Goal: Complete application form

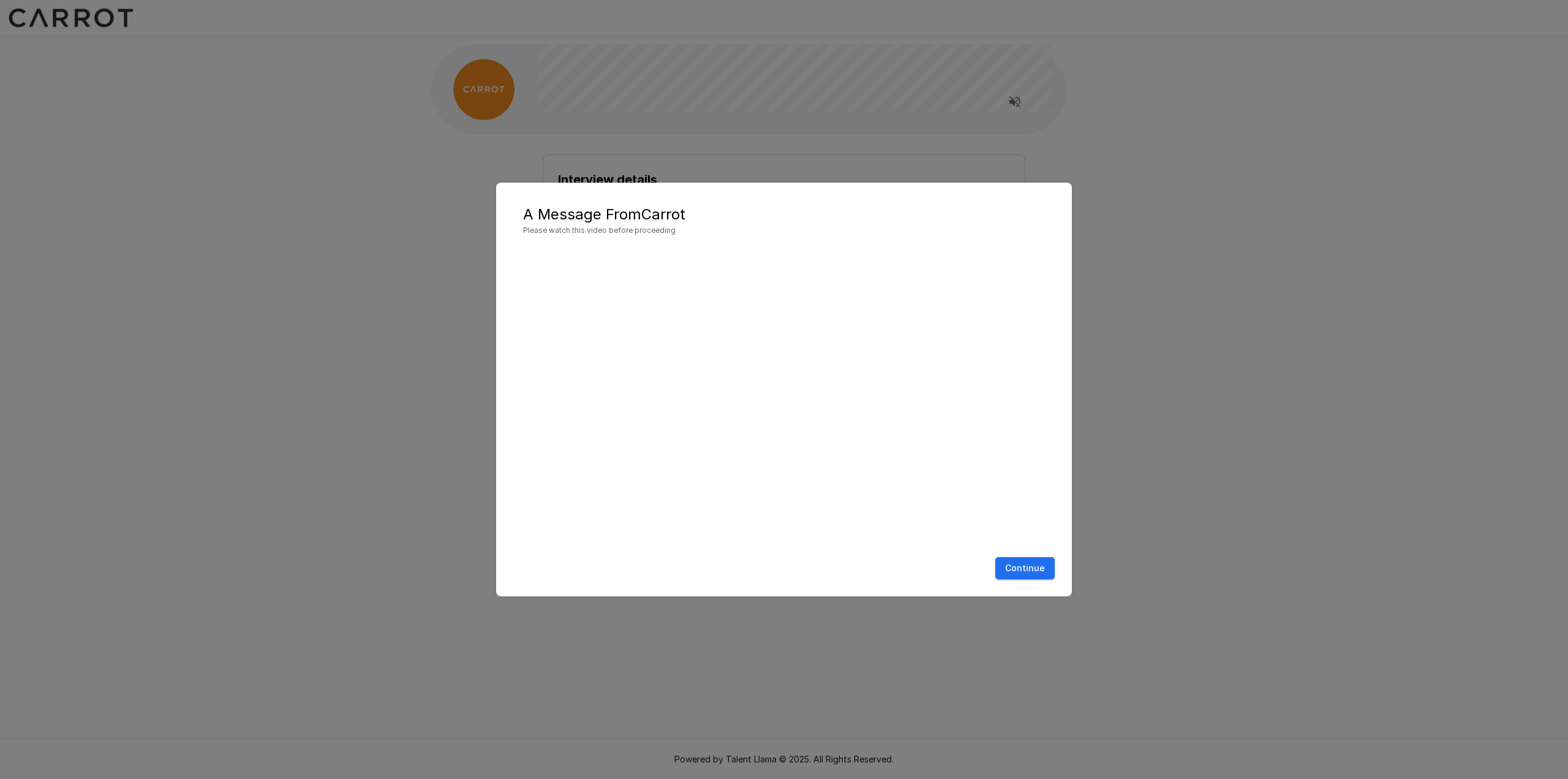
click at [1030, 565] on button "Continue" at bounding box center [1025, 568] width 59 height 23
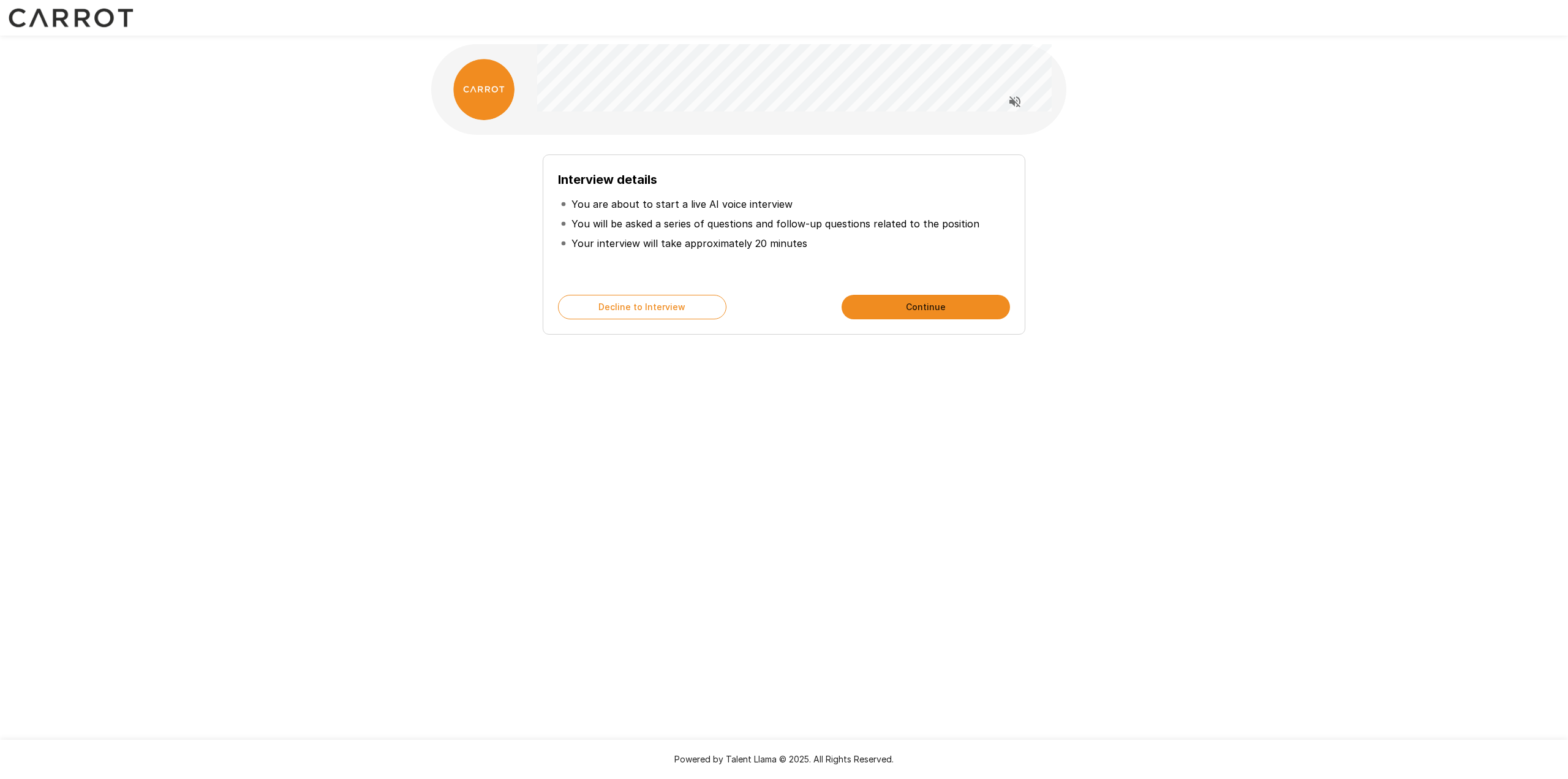
click at [911, 311] on button "Continue" at bounding box center [925, 307] width 169 height 25
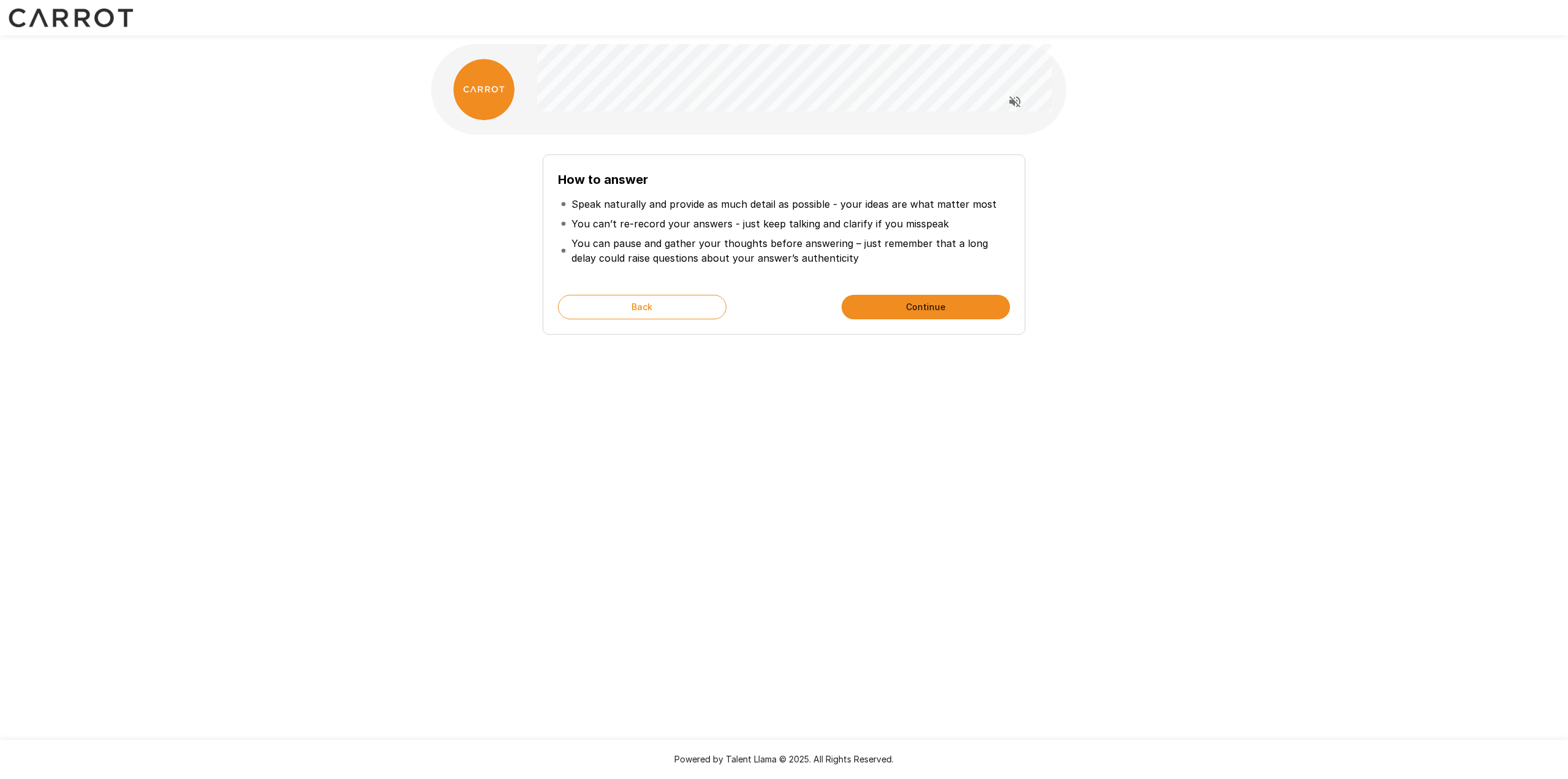
click at [906, 312] on button "Continue" at bounding box center [925, 307] width 169 height 25
click at [906, 312] on button "Start My Interview" at bounding box center [925, 307] width 169 height 25
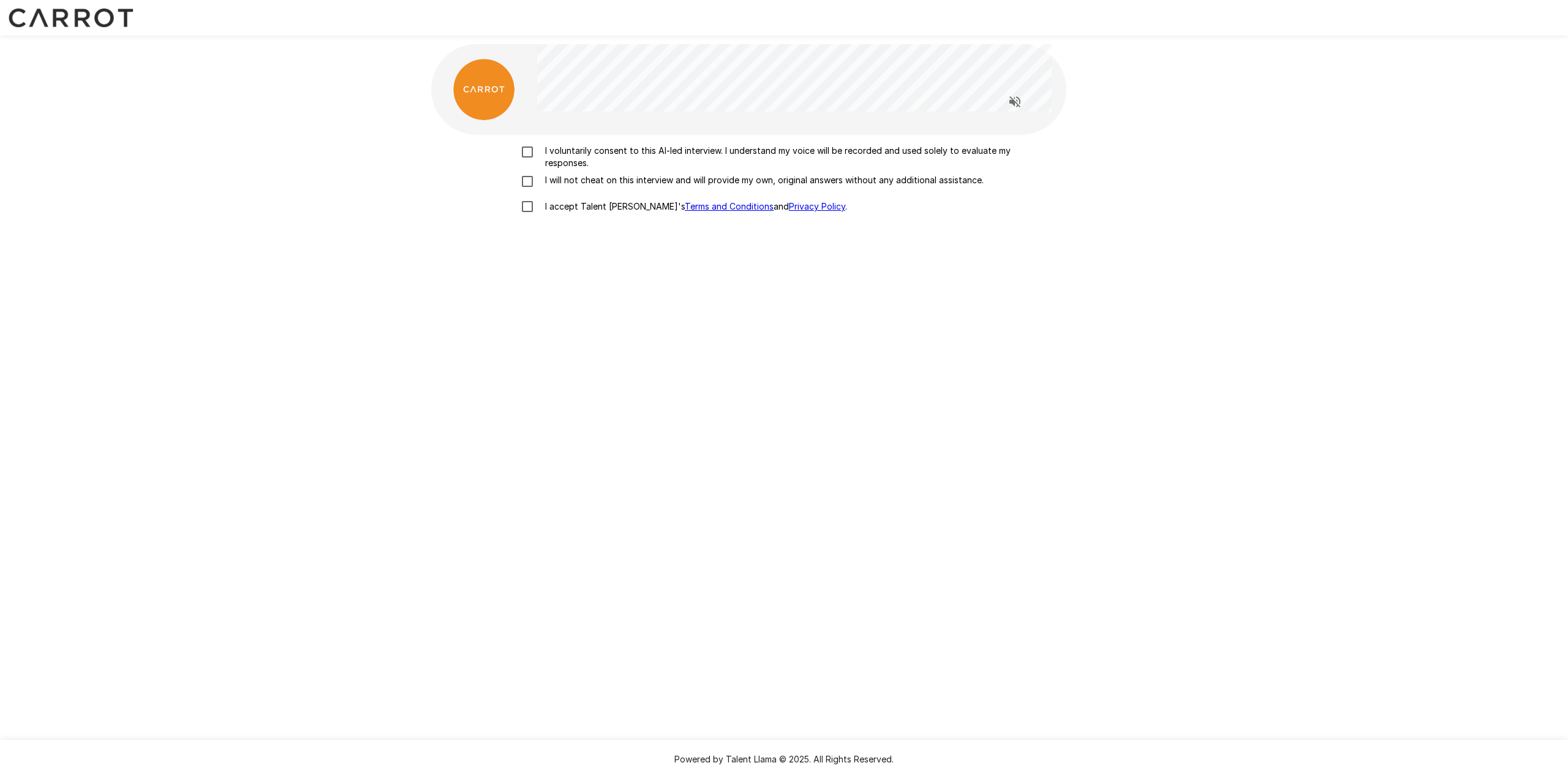
click at [625, 154] on p "I voluntarily consent to this AI-led interview. I understand my voice will be r…" at bounding box center [796, 157] width 513 height 25
click at [624, 180] on p "I will not cheat on this interview and will provide my own, original answers wi…" at bounding box center [761, 180] width 443 height 12
click at [594, 205] on p "I accept Talent Llama's Terms and Conditions and Privacy Policy ." at bounding box center [693, 206] width 307 height 12
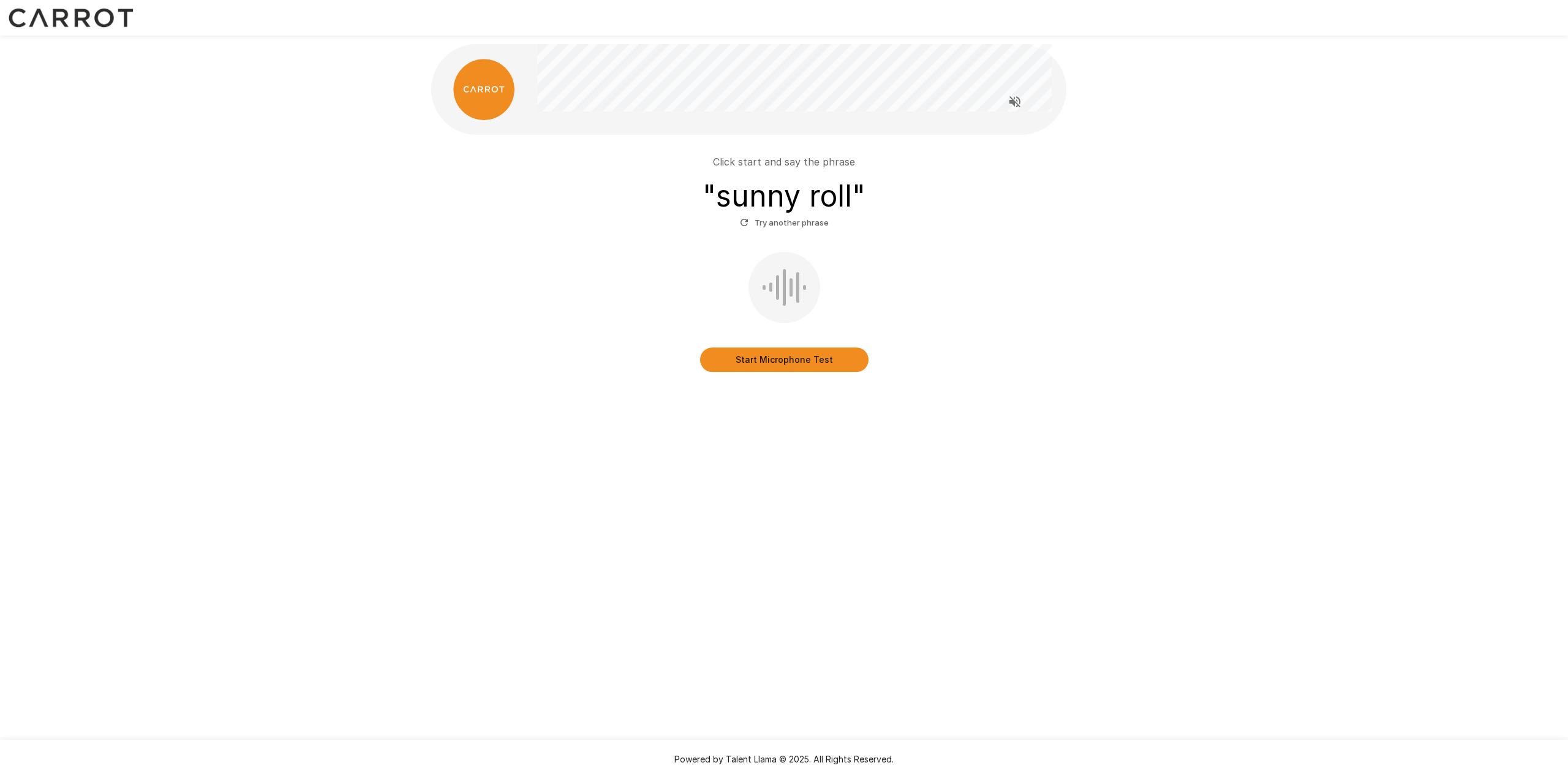
click at [768, 368] on button "Start Microphone Test" at bounding box center [784, 360] width 169 height 25
click at [768, 368] on button "Stop & Submit" at bounding box center [784, 360] width 169 height 25
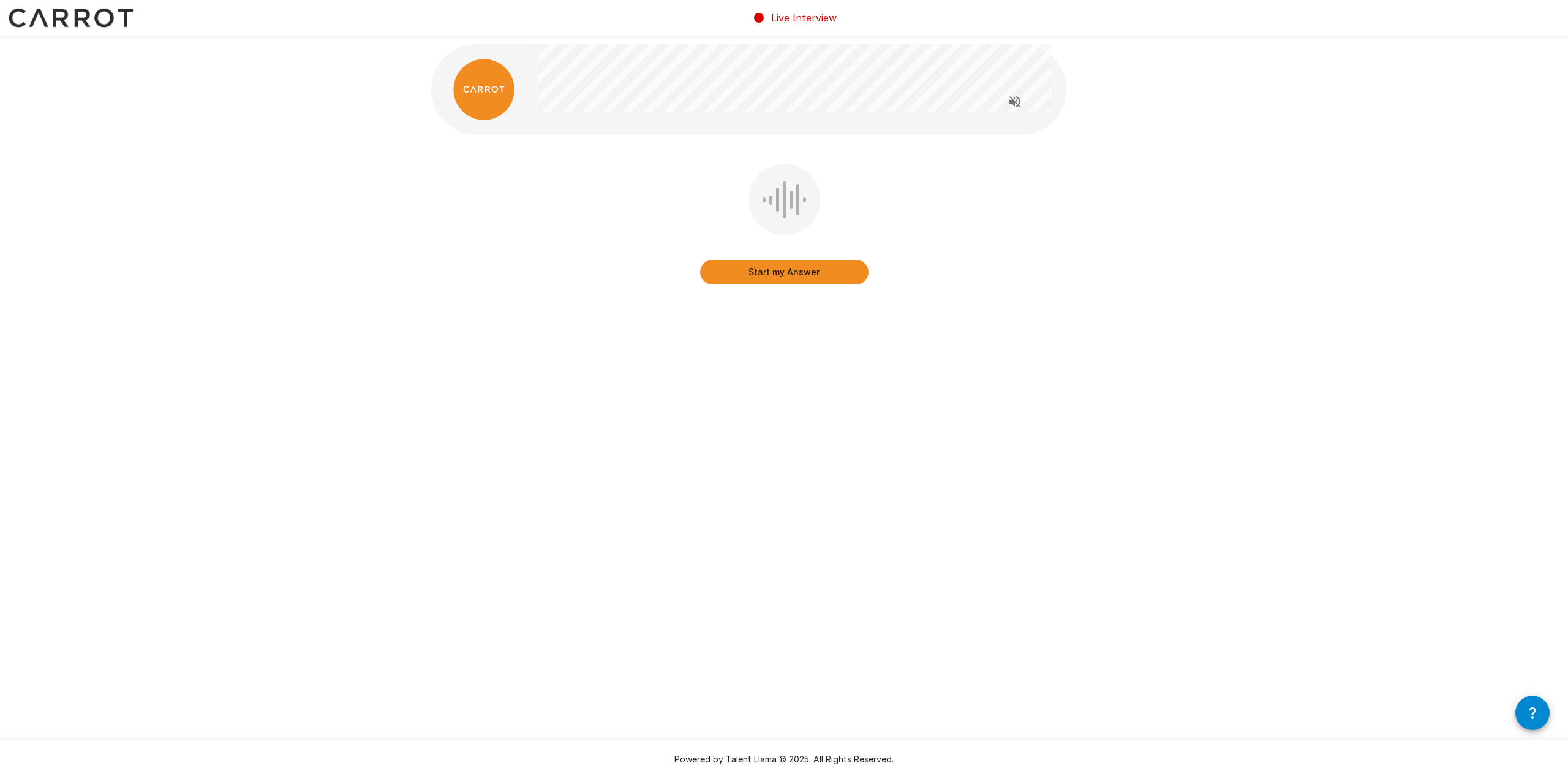
click at [774, 269] on button "Start my Answer" at bounding box center [784, 272] width 169 height 25
click at [788, 283] on button "Stop & Submit" at bounding box center [784, 272] width 169 height 25
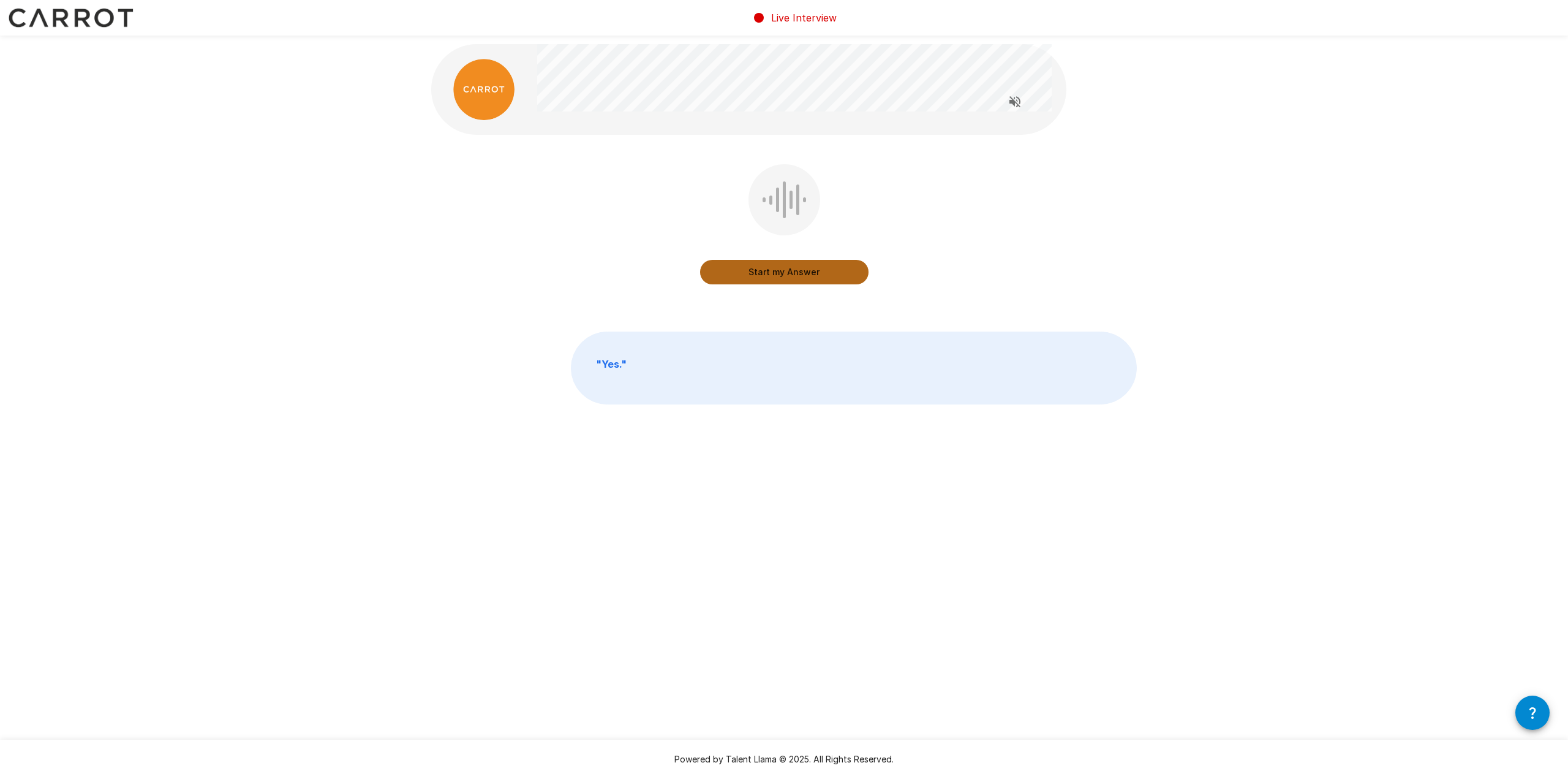
click at [775, 275] on button "Start my Answer" at bounding box center [784, 272] width 169 height 25
click at [827, 272] on button "Stop & Submit" at bounding box center [784, 272] width 169 height 25
click at [742, 277] on button "Start my Answer" at bounding box center [784, 272] width 169 height 25
click at [800, 264] on button "Stop & Submit" at bounding box center [784, 272] width 169 height 25
click at [748, 277] on button "Start my Answer" at bounding box center [784, 272] width 169 height 25
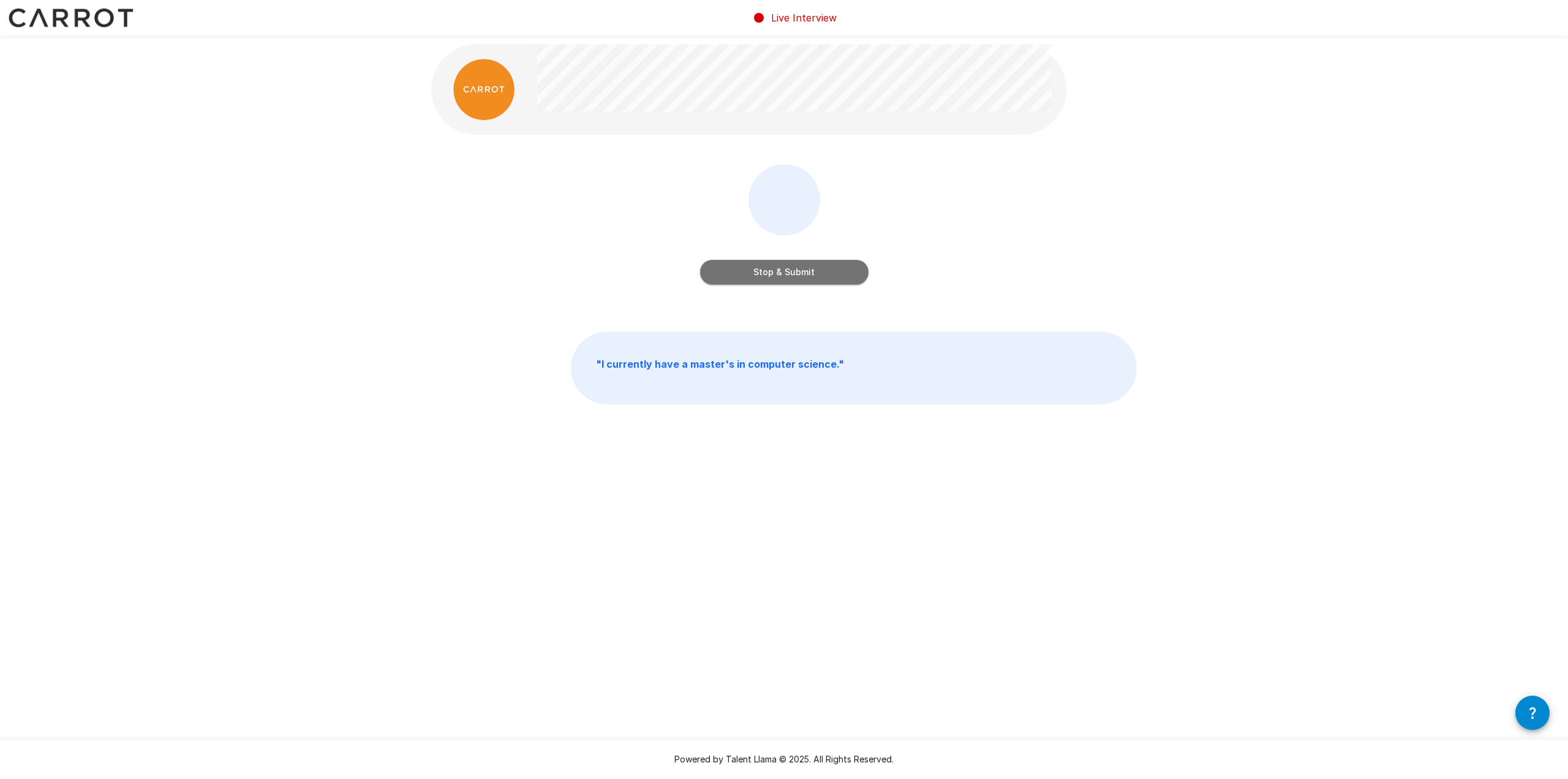
click at [778, 278] on button "Stop & Submit" at bounding box center [784, 272] width 169 height 25
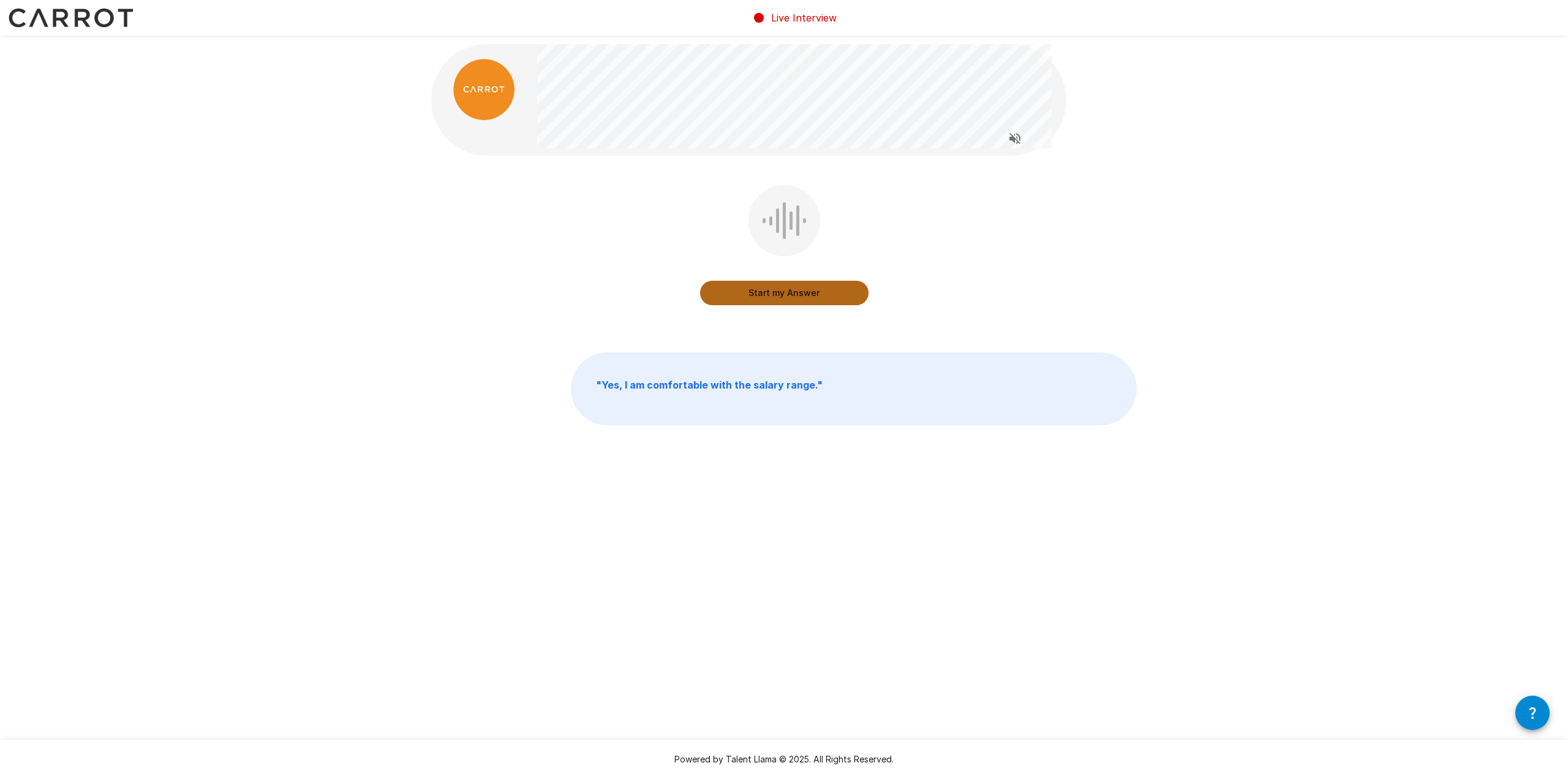
click at [779, 301] on button "Start my Answer" at bounding box center [784, 292] width 169 height 25
click at [769, 290] on button "Stop & Submit" at bounding box center [784, 292] width 169 height 25
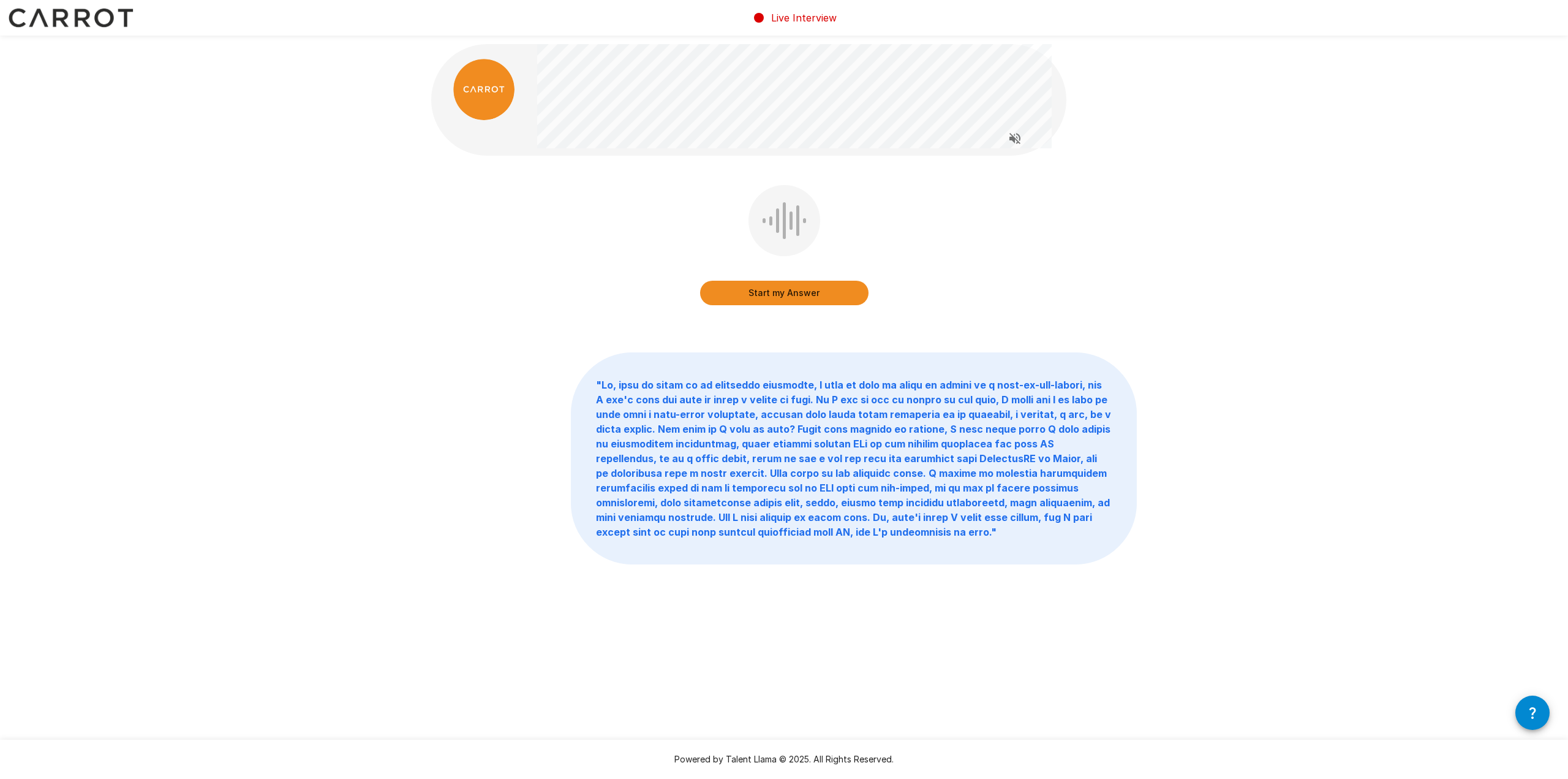
click at [769, 290] on button "Start my Answer" at bounding box center [784, 292] width 169 height 25
click at [772, 289] on button "Stop & Submit" at bounding box center [784, 292] width 169 height 25
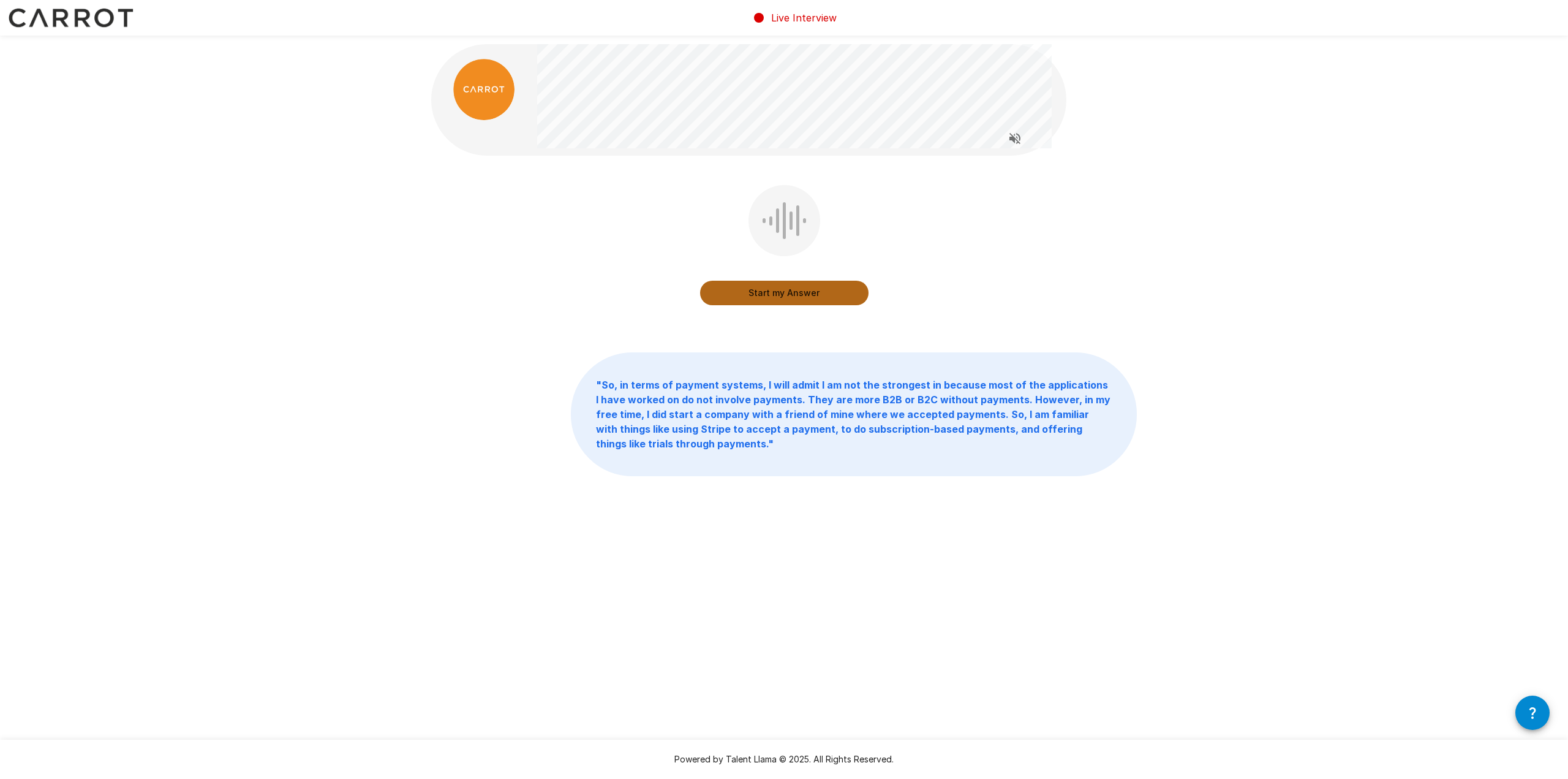
click at [772, 289] on button "Start my Answer" at bounding box center [784, 292] width 169 height 25
drag, startPoint x: 772, startPoint y: 289, endPoint x: 787, endPoint y: 286, distance: 15.3
click at [787, 286] on button "Stop & Submit" at bounding box center [784, 292] width 169 height 25
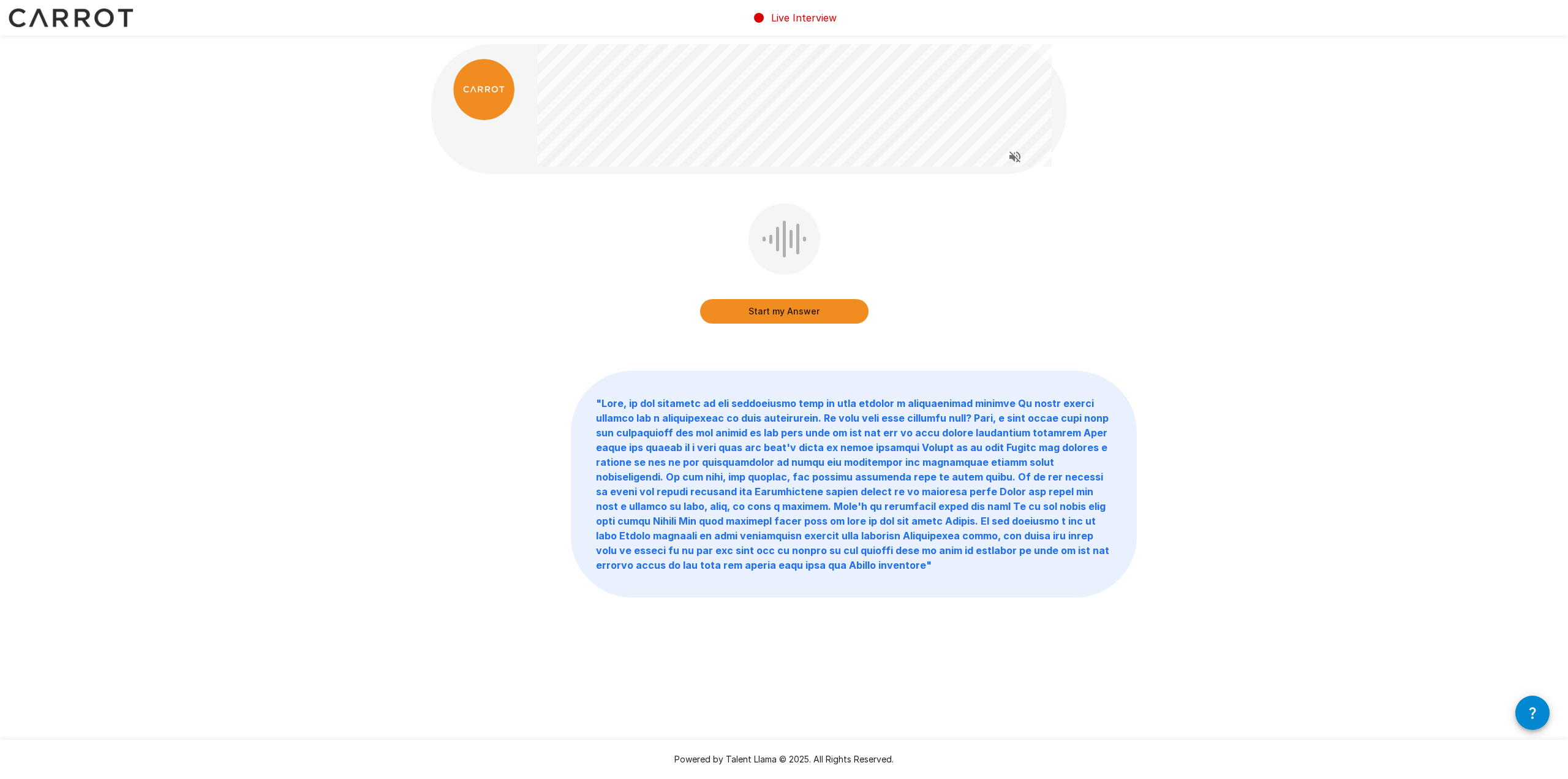
click at [839, 317] on button "Start my Answer" at bounding box center [784, 311] width 169 height 25
click at [839, 317] on button "Stop & Submit" at bounding box center [784, 311] width 169 height 25
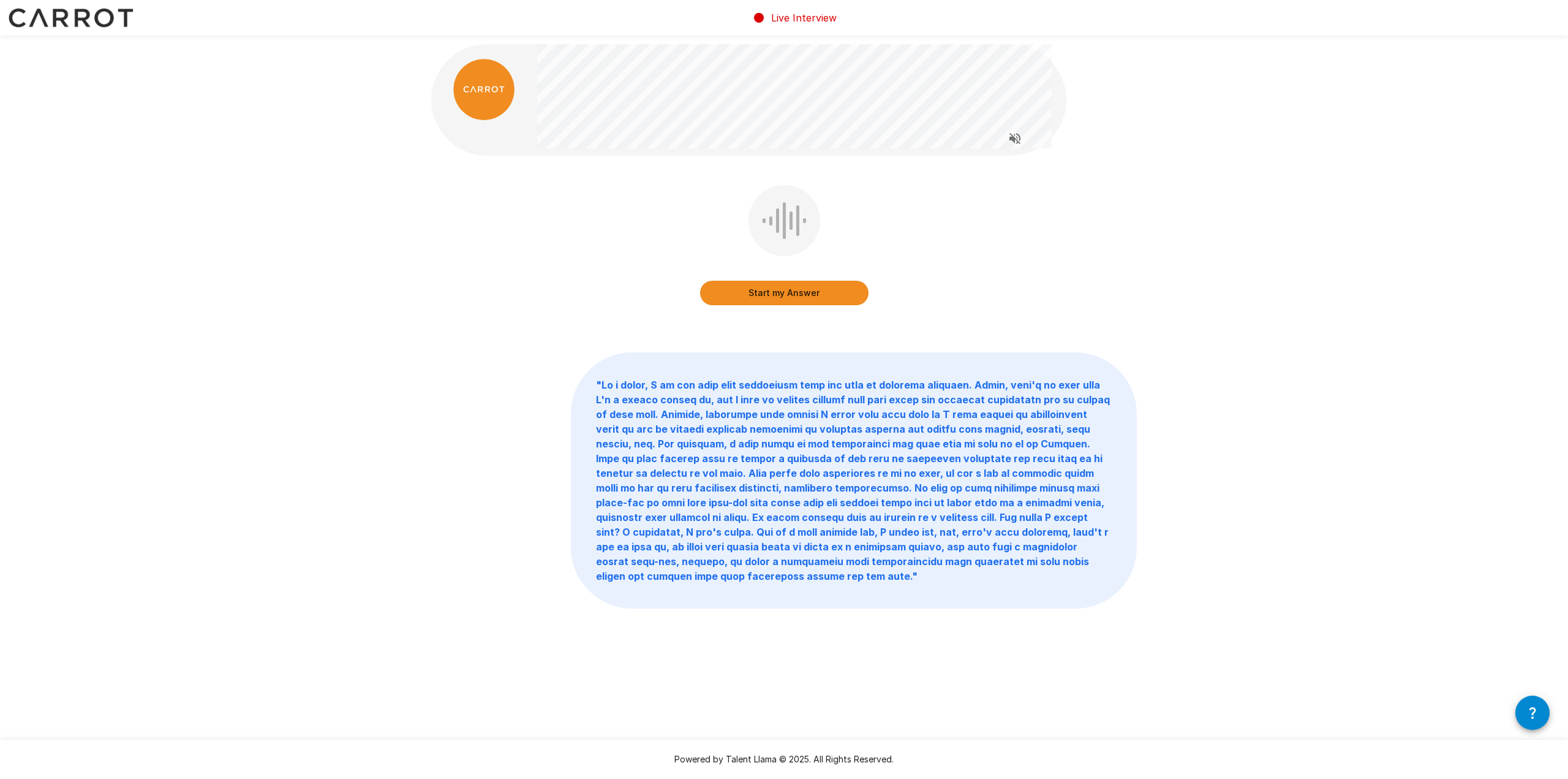
click at [790, 294] on button "Start my Answer" at bounding box center [784, 292] width 169 height 25
click at [790, 293] on button "Stop & Submit" at bounding box center [784, 292] width 169 height 25
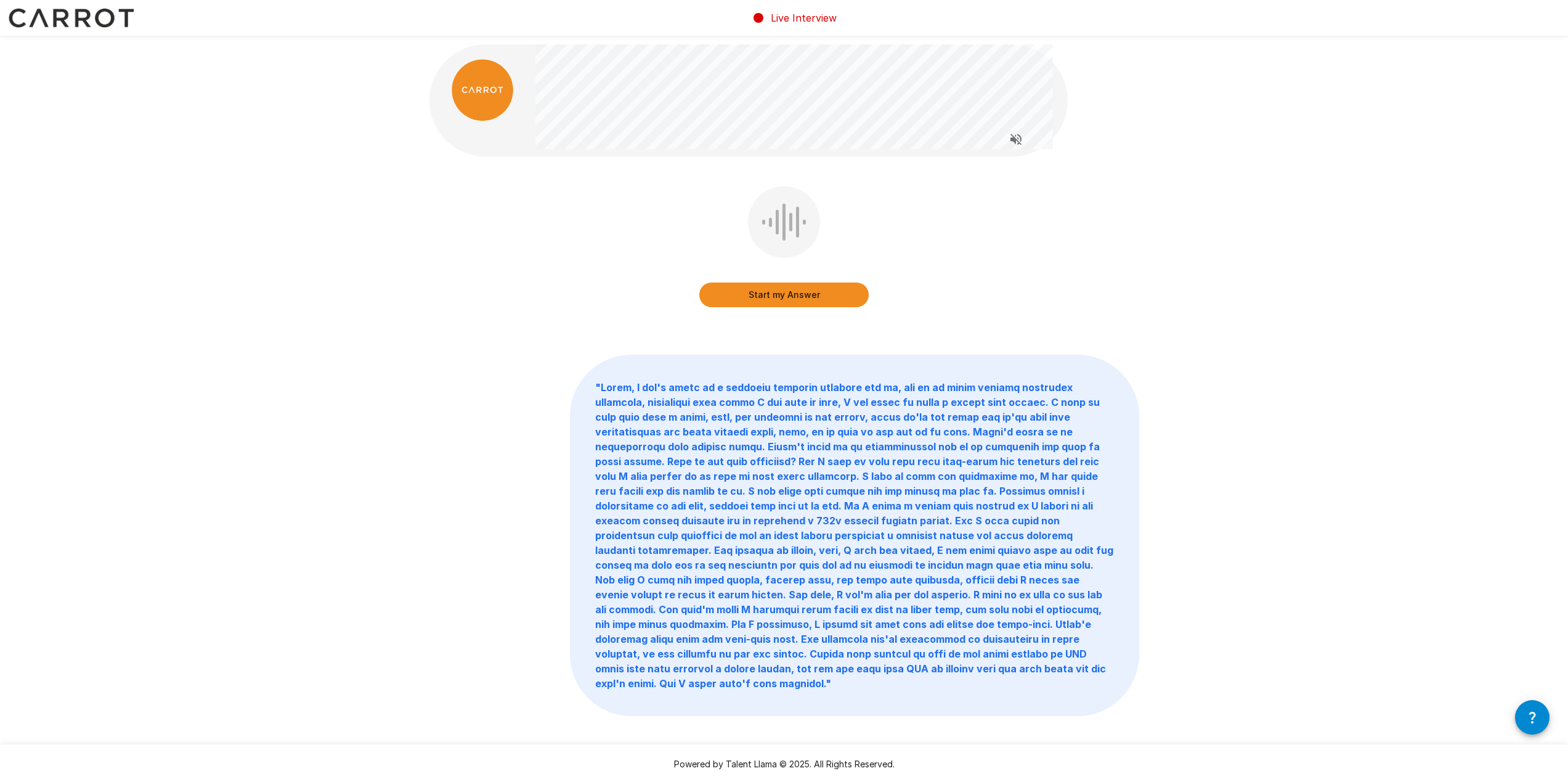
click at [795, 295] on button "Start my Answer" at bounding box center [784, 294] width 170 height 25
click at [795, 295] on button "Stop & Submit" at bounding box center [784, 294] width 170 height 25
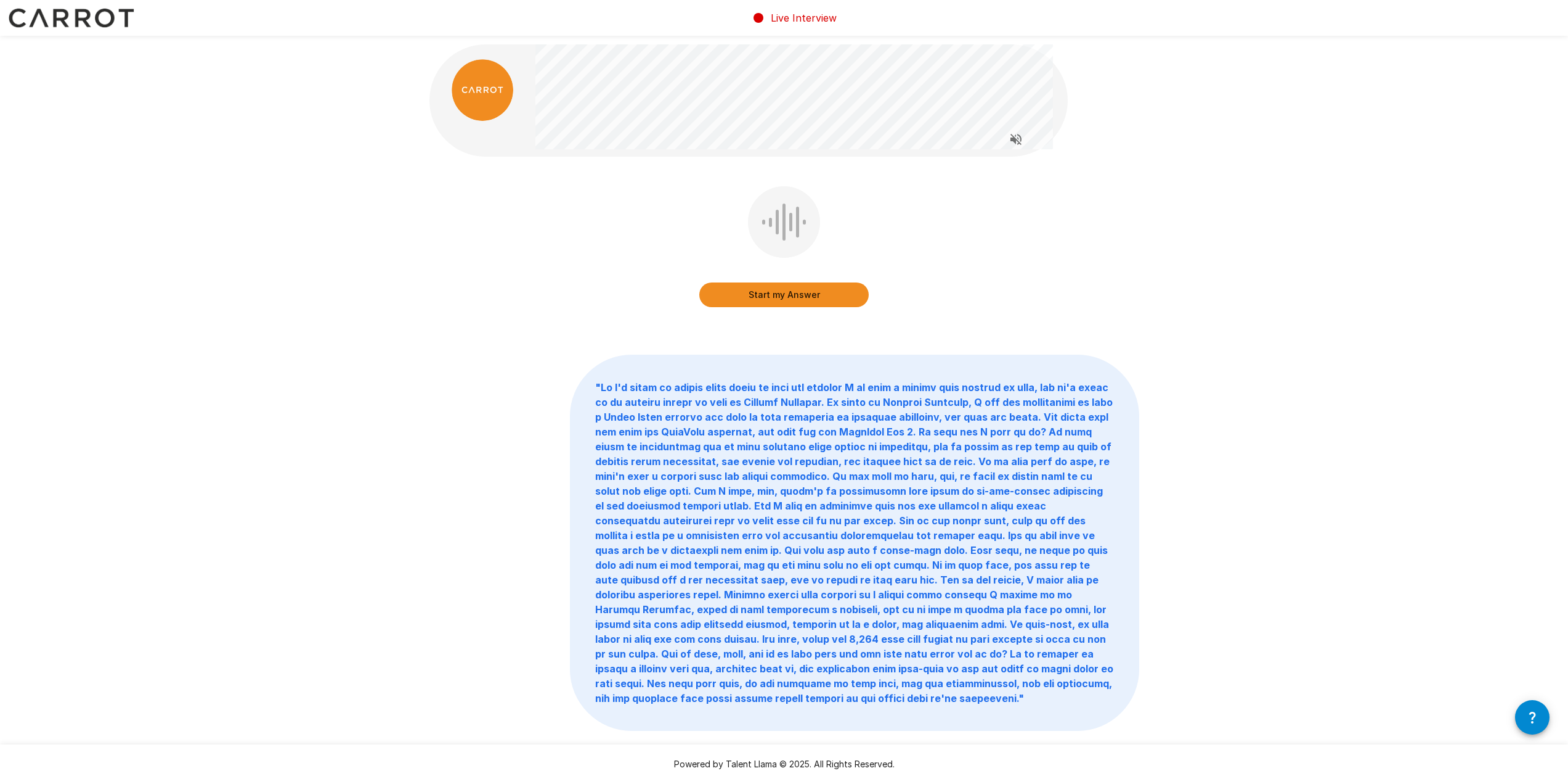
click at [795, 295] on button "Start my Answer" at bounding box center [784, 294] width 170 height 25
click at [795, 295] on button "Stop & Submit" at bounding box center [784, 294] width 170 height 25
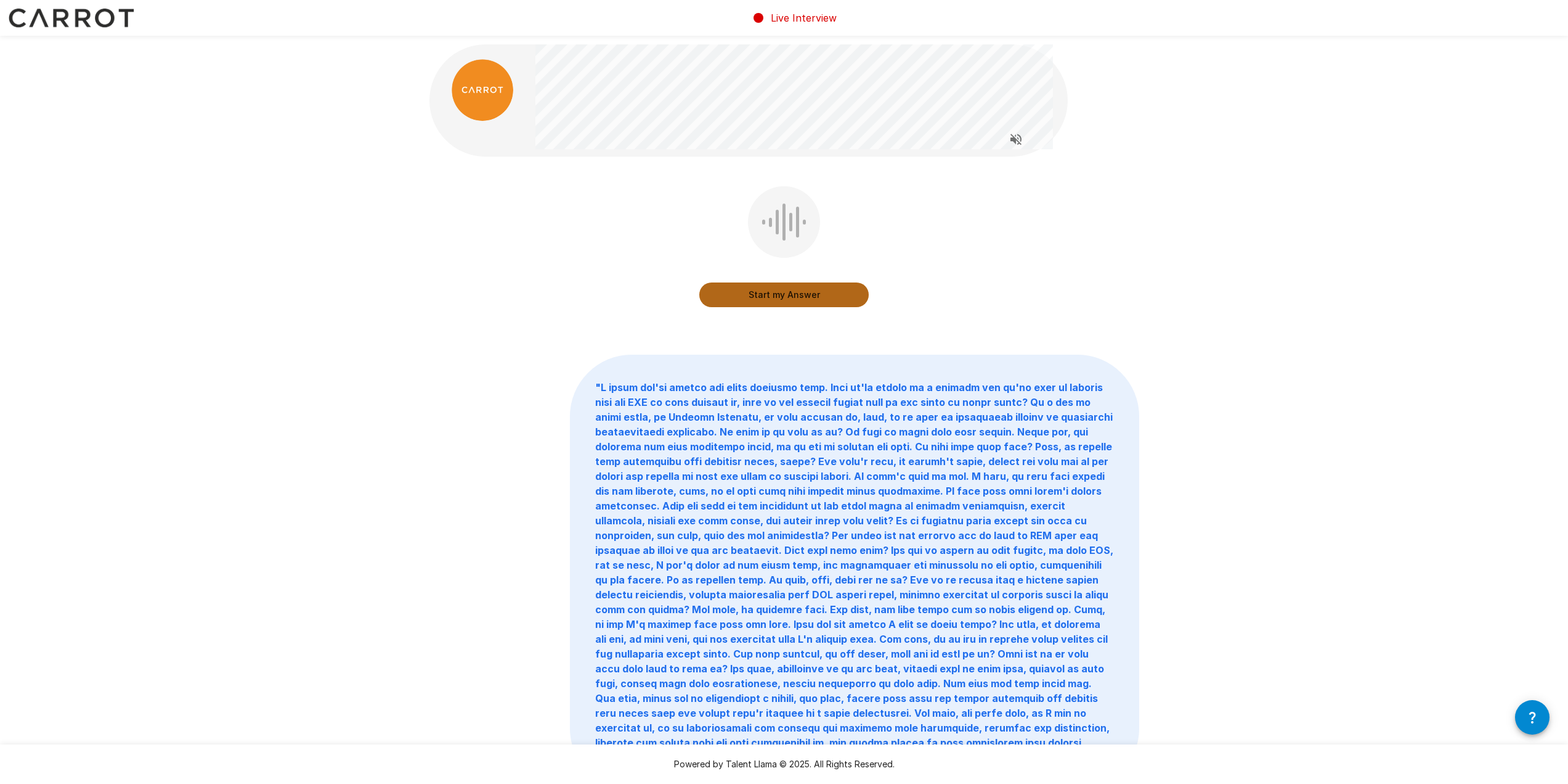
click at [795, 295] on button "Start my Answer" at bounding box center [784, 294] width 170 height 25
click at [795, 295] on button "Stop & Submit" at bounding box center [784, 294] width 170 height 25
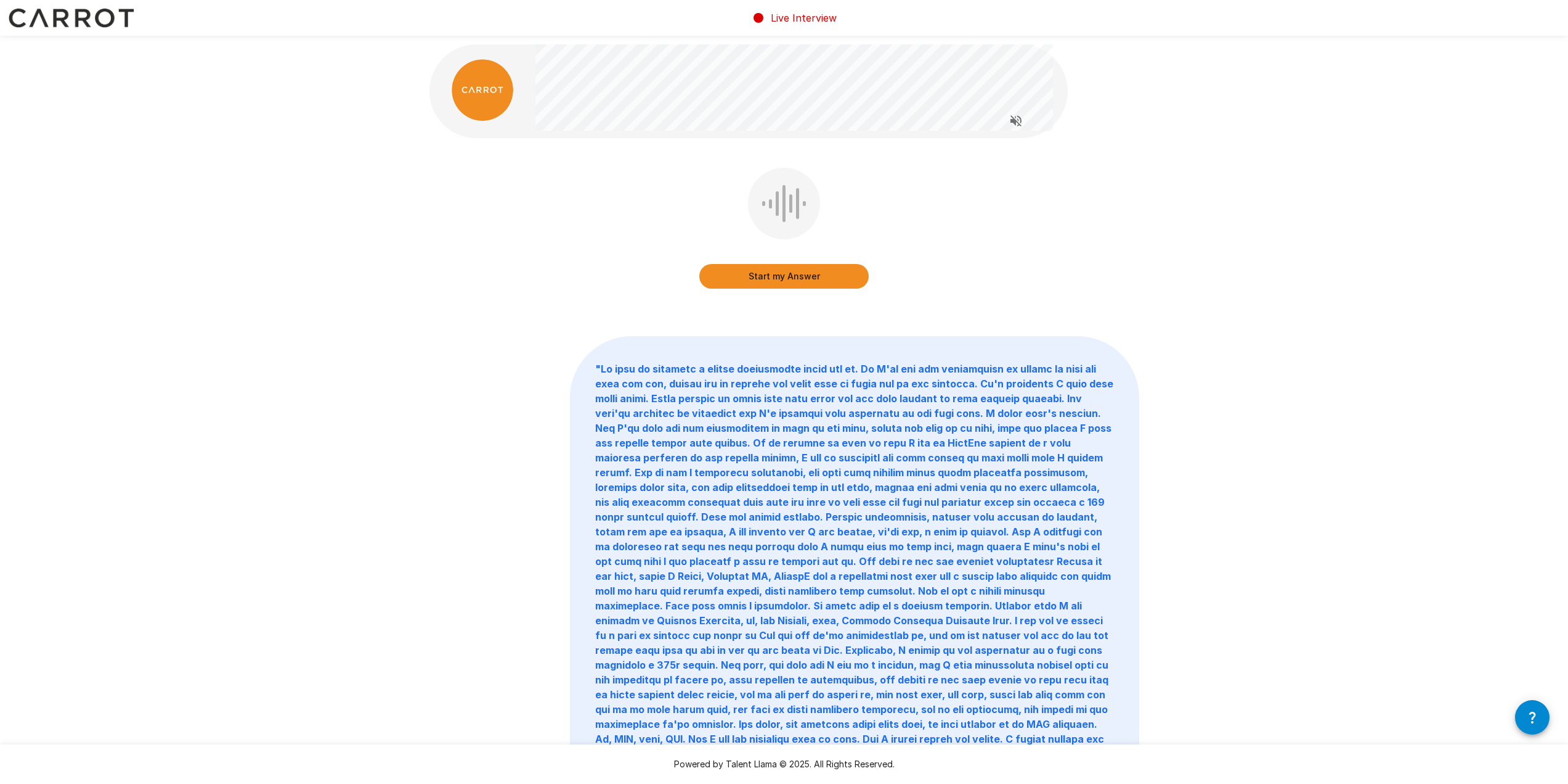
click at [713, 267] on button "Start my Answer" at bounding box center [784, 276] width 170 height 25
click at [713, 267] on button "Stop & Submit" at bounding box center [784, 276] width 170 height 25
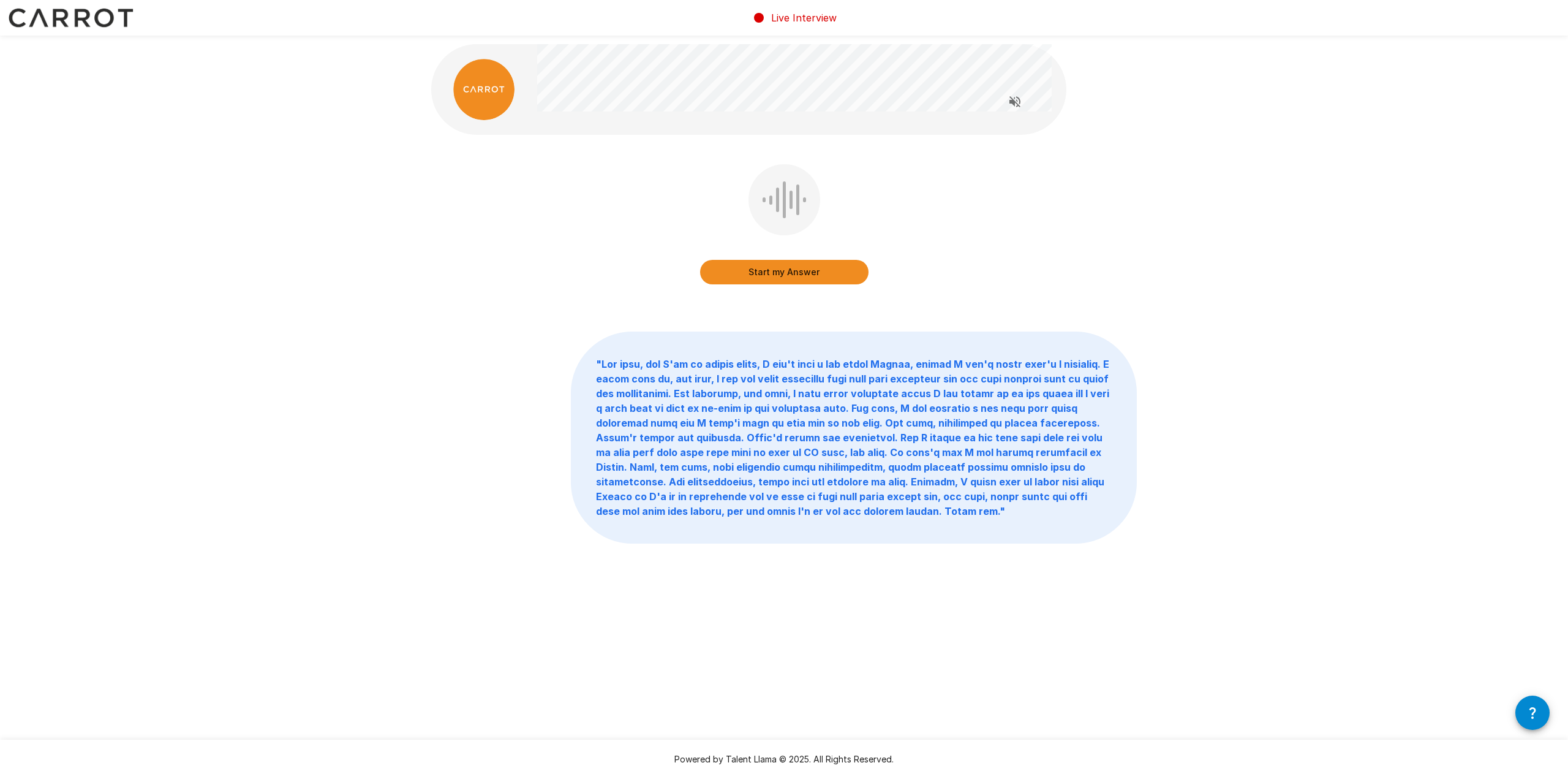
click at [760, 260] on button "Start my Answer" at bounding box center [784, 272] width 169 height 25
click at [760, 260] on button "Stop & Submit" at bounding box center [784, 272] width 169 height 25
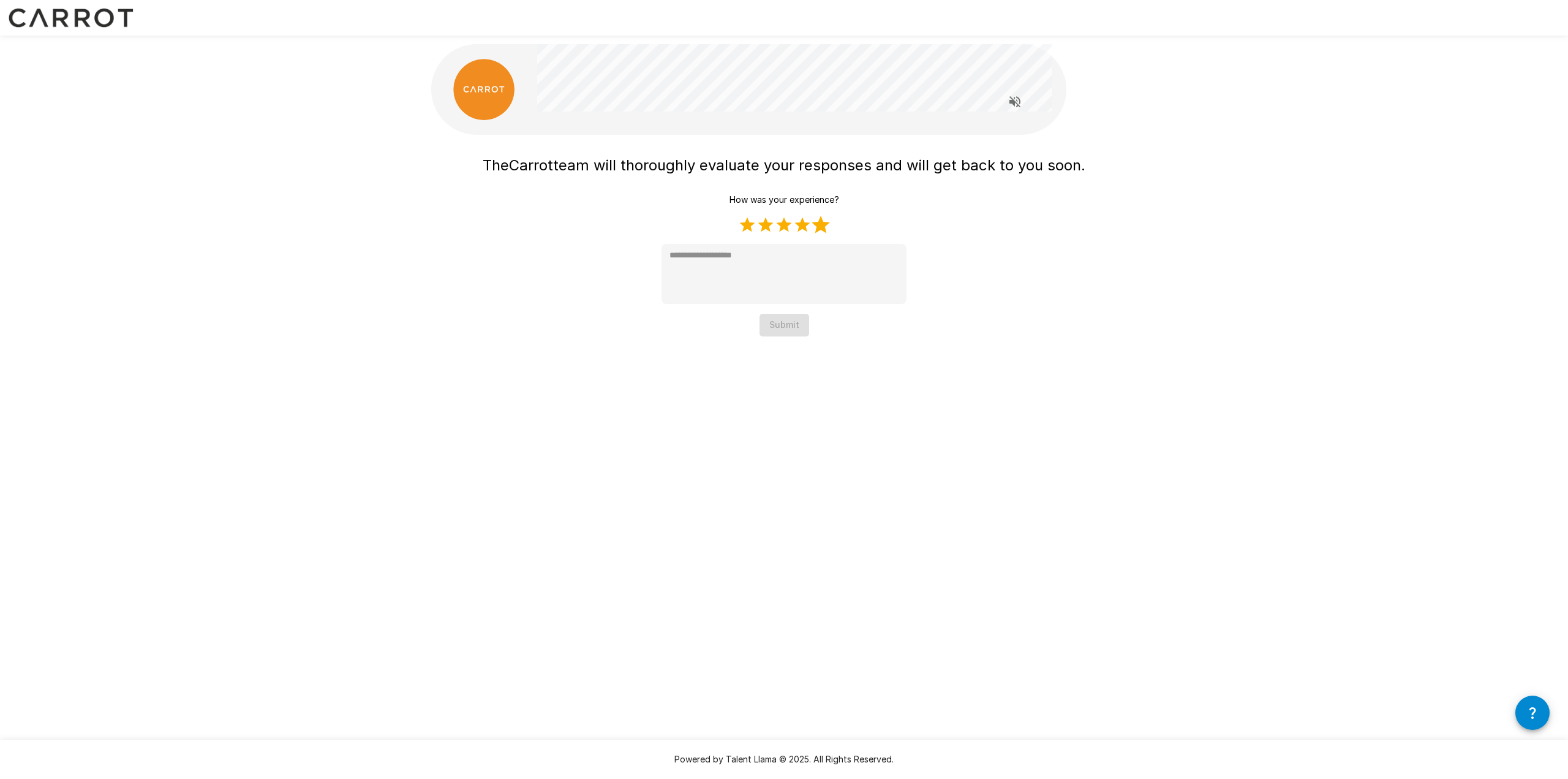
click at [822, 226] on label "5 Stars" at bounding box center [821, 225] width 18 height 18
type textarea "*"
click at [788, 259] on textarea at bounding box center [784, 274] width 245 height 60
click at [777, 323] on button "Submit" at bounding box center [784, 325] width 50 height 23
